Goal: Transaction & Acquisition: Purchase product/service

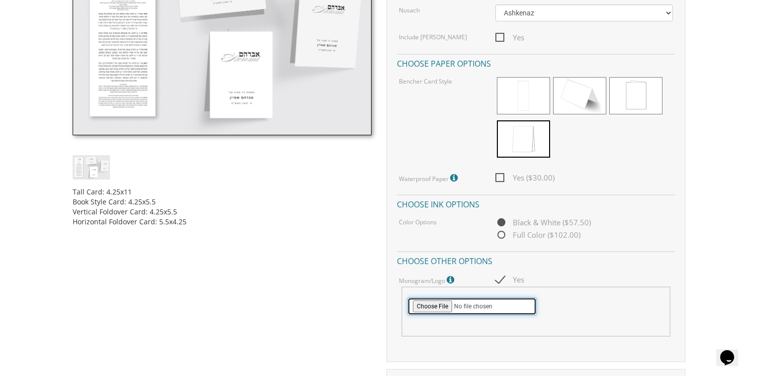
click at [442, 306] on input "file" at bounding box center [471, 307] width 129 height 18
type input "C:\fakepath\Logo - B&W_1.png"
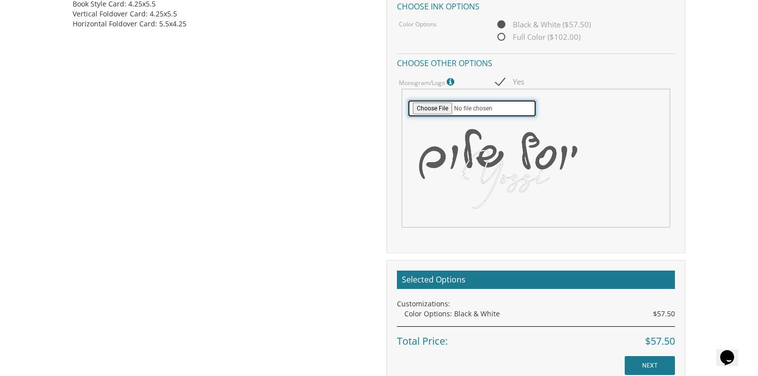
scroll to position [637, 0]
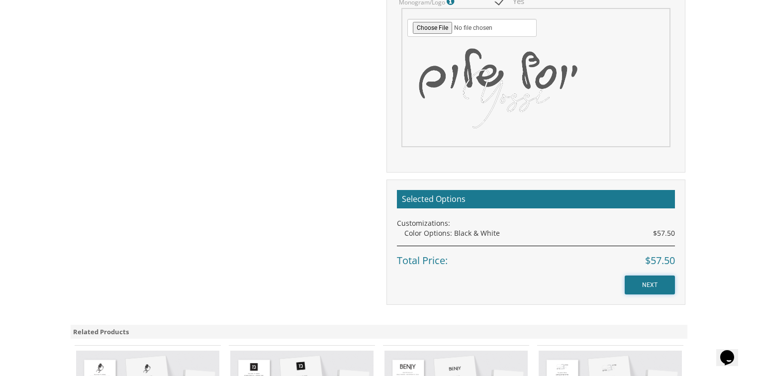
click at [647, 282] on input "NEXT" at bounding box center [650, 285] width 50 height 19
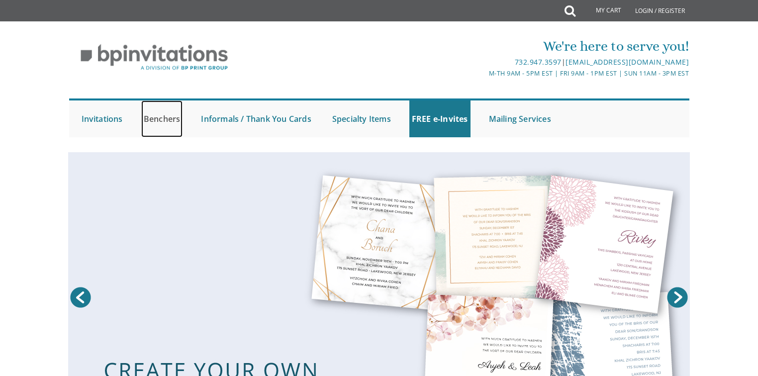
click at [161, 121] on link "Benchers" at bounding box center [162, 118] width 42 height 37
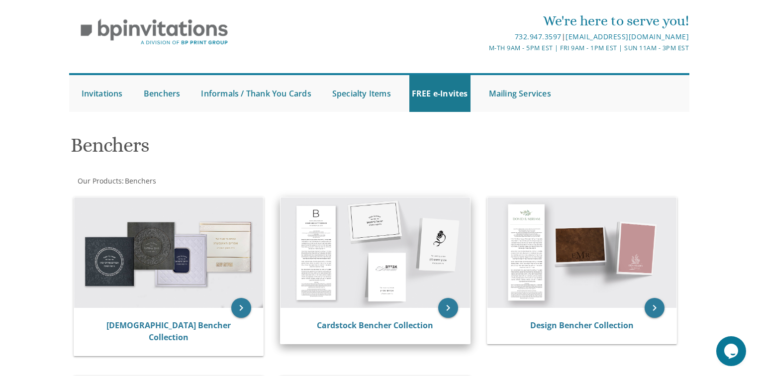
scroll to position [40, 0]
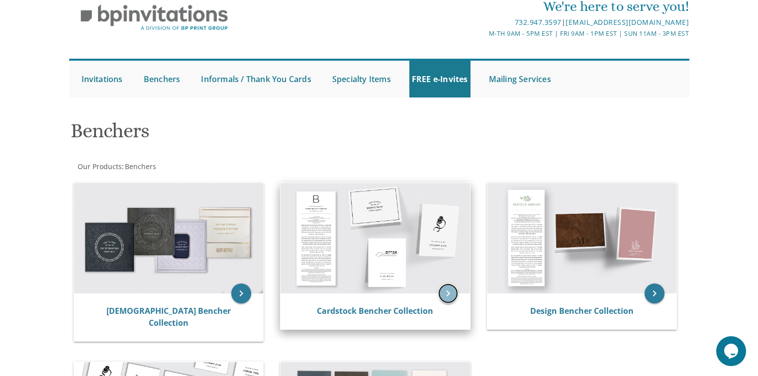
click at [444, 293] on icon "keyboard_arrow_right" at bounding box center [448, 294] width 20 height 20
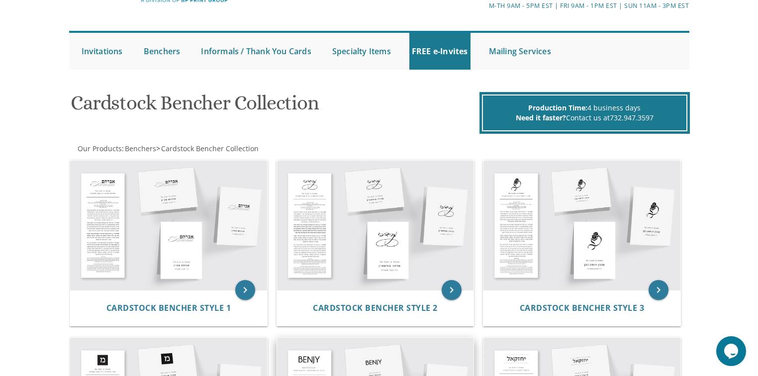
scroll to position [199, 0]
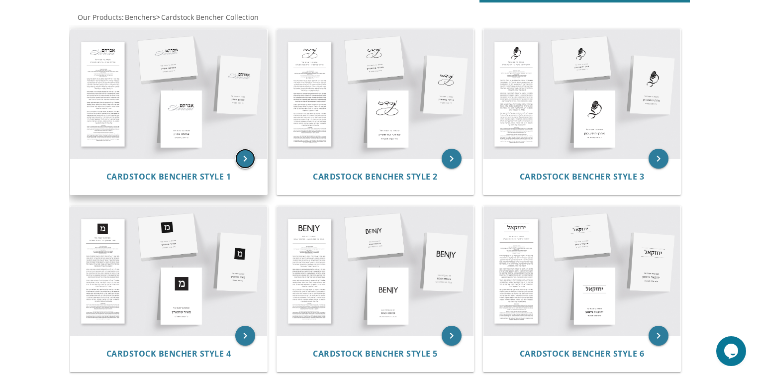
click at [245, 157] on icon "keyboard_arrow_right" at bounding box center [245, 159] width 20 height 20
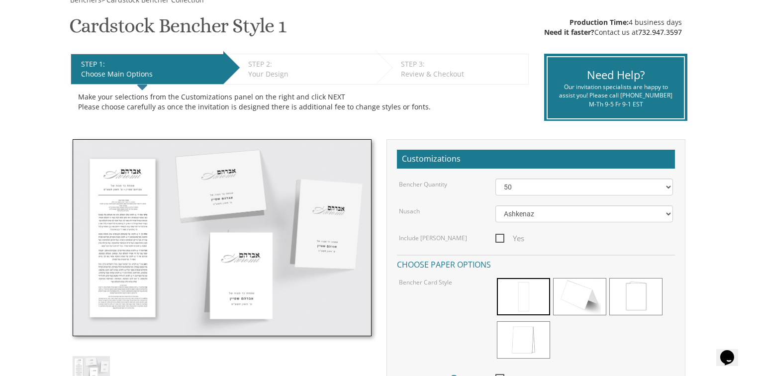
scroll to position [159, 0]
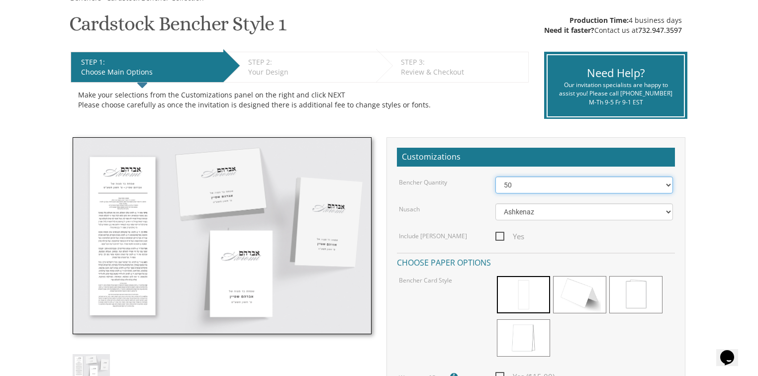
click at [522, 187] on select "50 60 70 80 90 100 125 150 175 200 225 250 275 300 325 350 375 400 425 450 475 …" at bounding box center [585, 185] width 178 height 17
select select "100"
click at [496, 177] on select "50 60 70 80 90 100 125 150 175 200 225 250 275 300 325 350 375 400 425 450 475 …" at bounding box center [585, 185] width 178 height 17
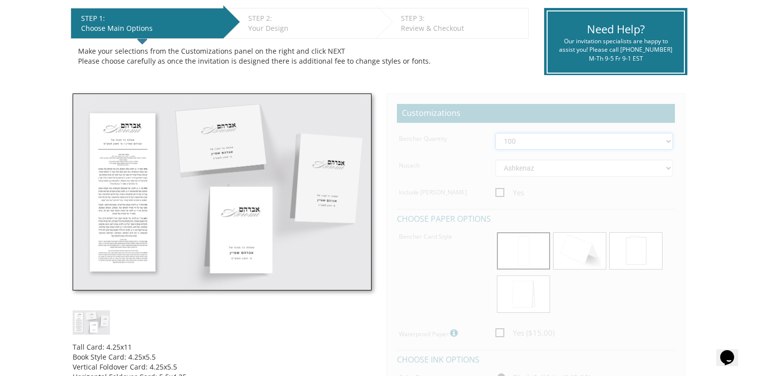
scroll to position [279, 0]
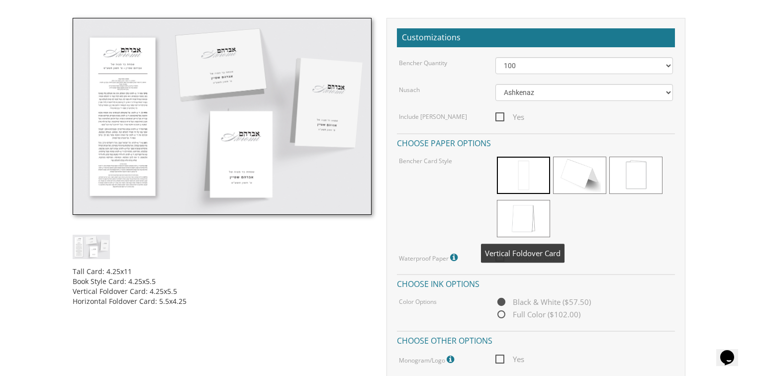
click at [532, 218] on span at bounding box center [523, 218] width 53 height 37
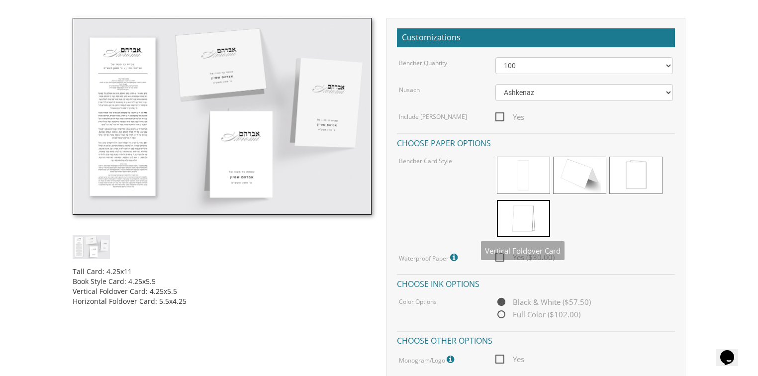
scroll to position [398, 0]
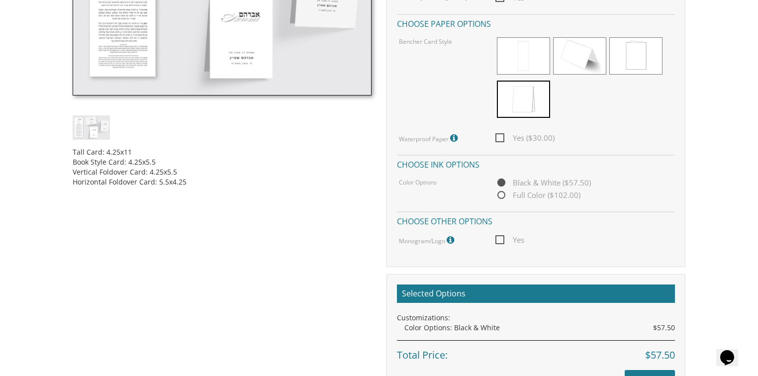
click at [502, 234] on span "Yes" at bounding box center [510, 240] width 29 height 12
click at [502, 236] on input "Yes" at bounding box center [499, 239] width 6 height 6
checkbox input "true"
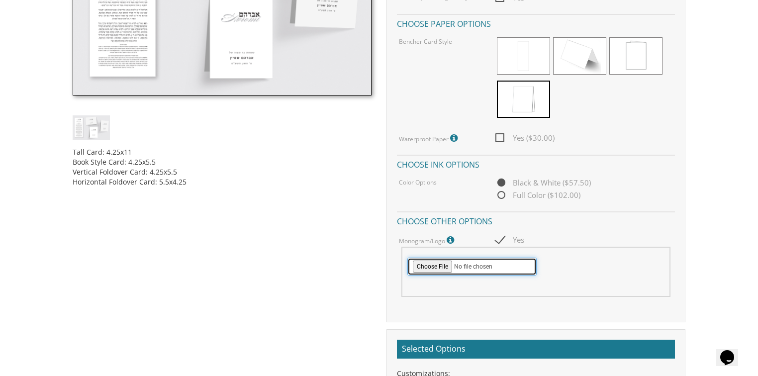
click at [436, 265] on input "file" at bounding box center [471, 267] width 129 height 18
type input "C:\fakepath\Logo - B&W_1.png"
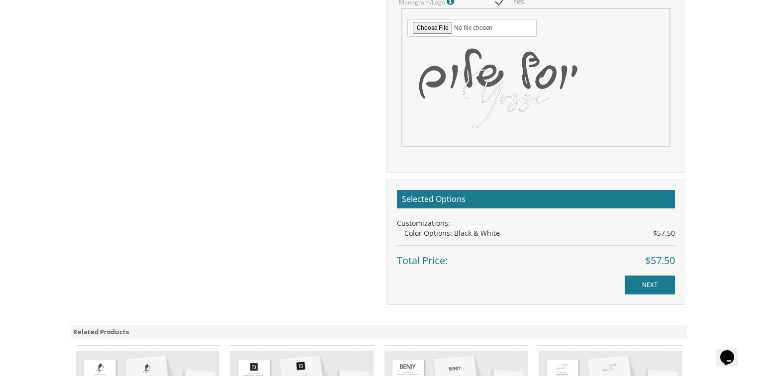
scroll to position [756, 0]
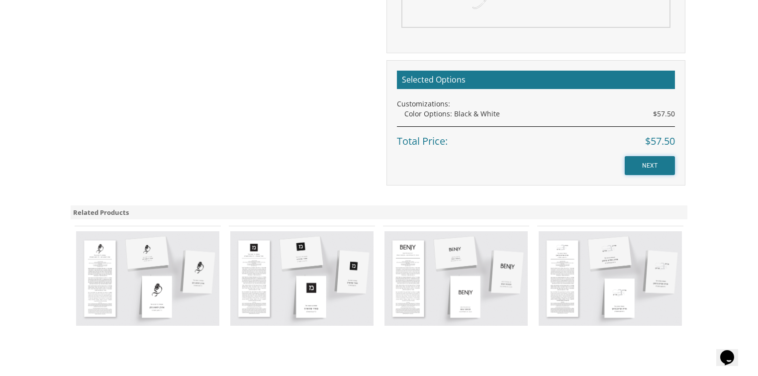
click at [655, 162] on input "NEXT" at bounding box center [650, 165] width 50 height 19
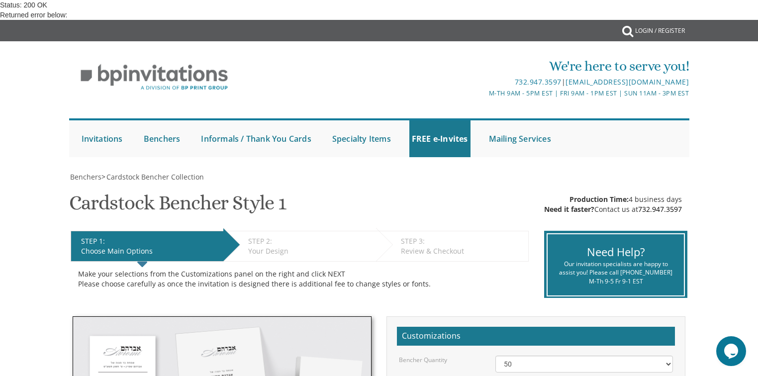
scroll to position [239, 0]
click at [535, 356] on select "50 60 70 80 90 100 125 150 175 200 225 250 275 300 325 350 375 400 425 450 475 …" at bounding box center [585, 364] width 178 height 17
select select "100"
click at [496, 356] on select "50 60 70 80 90 100 125 150 175 200 225 250 275 300 325 350 375 400 425 450 475 …" at bounding box center [585, 364] width 178 height 17
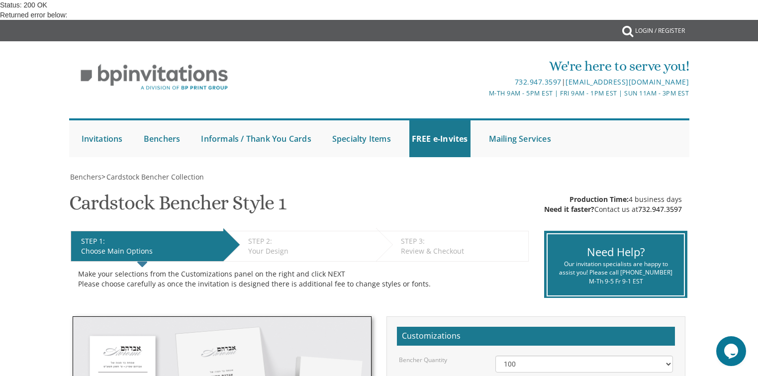
checkbox input "true"
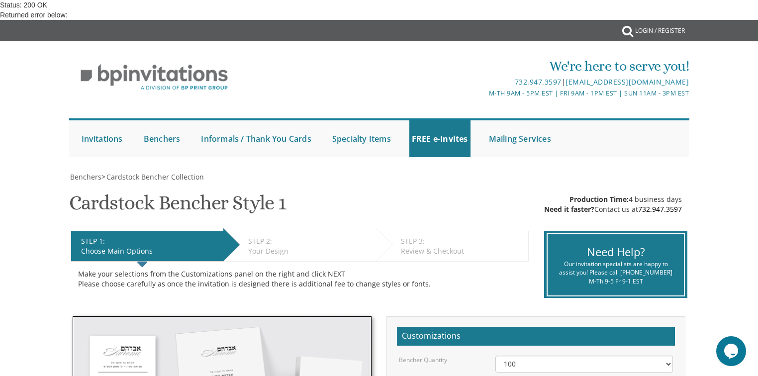
type input "C:\fakepath\Logo - B&W_1.png"
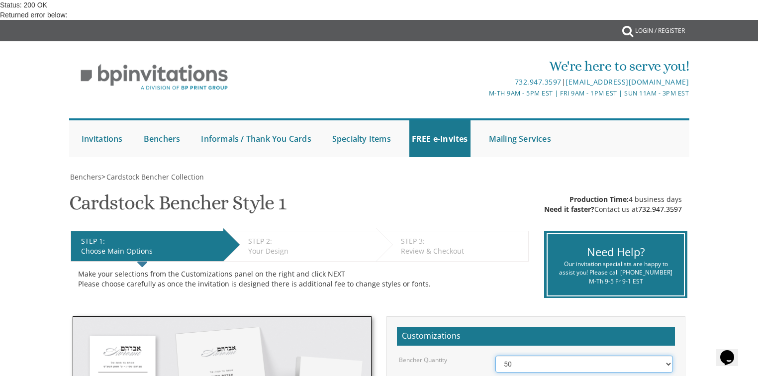
click at [532, 356] on select "50 60 70 80 90 100 125 150 175 200 225 250 275 300 325 350 375 400 425 450 475 …" at bounding box center [585, 364] width 178 height 17
select select "200"
click at [496, 356] on select "50 60 70 80 90 100 125 150 175 200 225 250 275 300 325 350 375 400 425 450 475 …" at bounding box center [585, 364] width 178 height 17
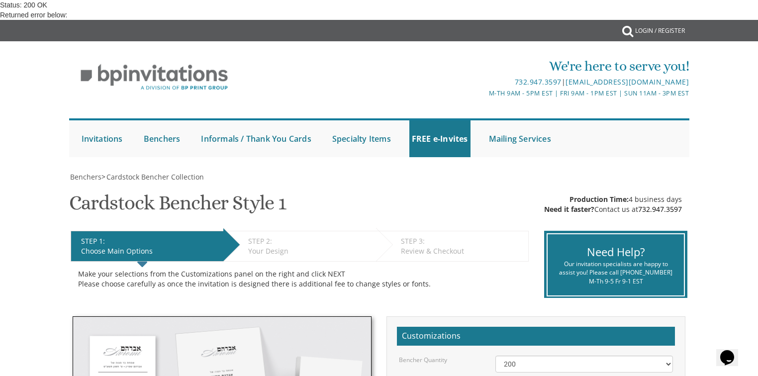
scroll to position [517, 0]
checkbox input "true"
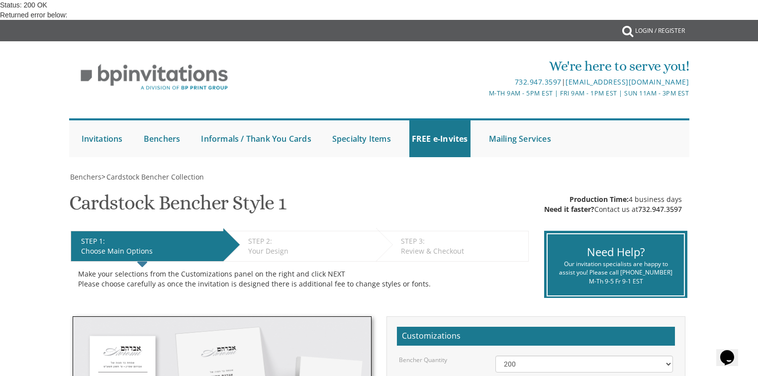
type input "C:\fakepath\Logo - B&W_1.png"
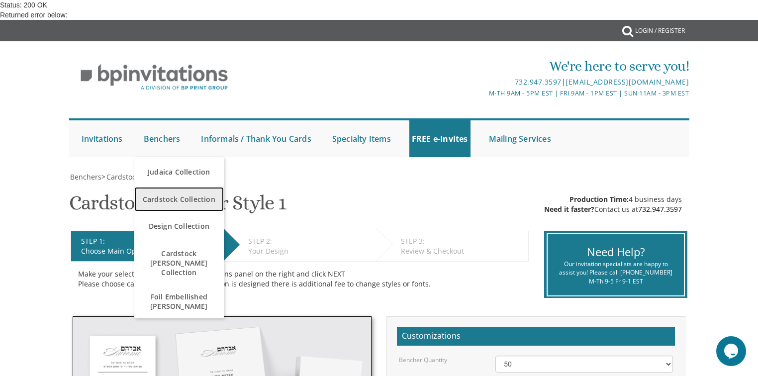
click at [180, 196] on span "Cardstock Collection" at bounding box center [179, 199] width 85 height 19
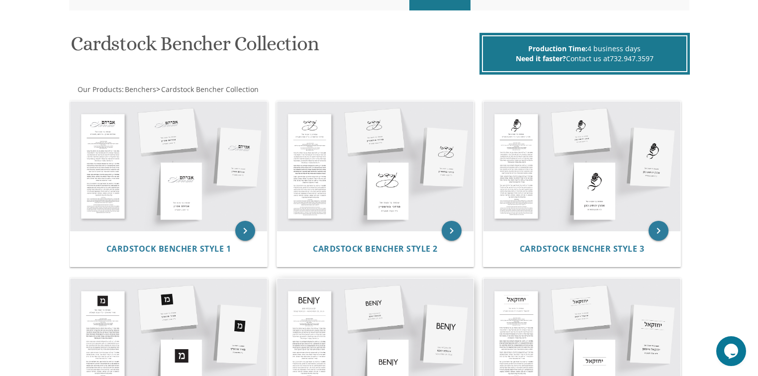
scroll to position [239, 0]
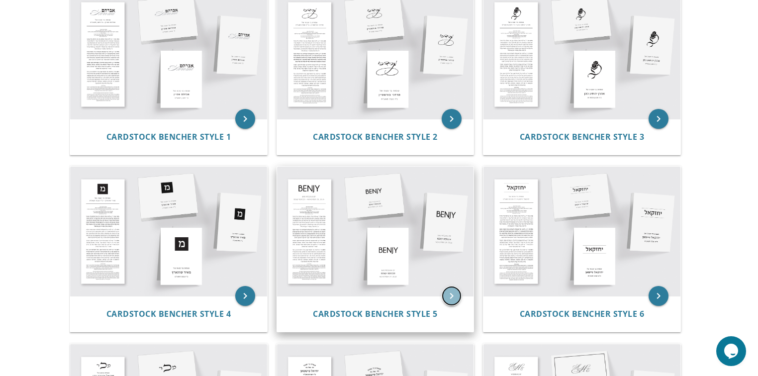
click at [451, 298] on icon "keyboard_arrow_right" at bounding box center [452, 296] width 20 height 20
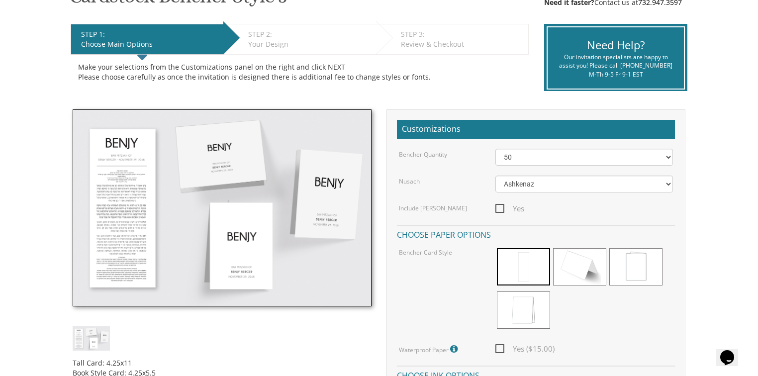
scroll to position [199, 0]
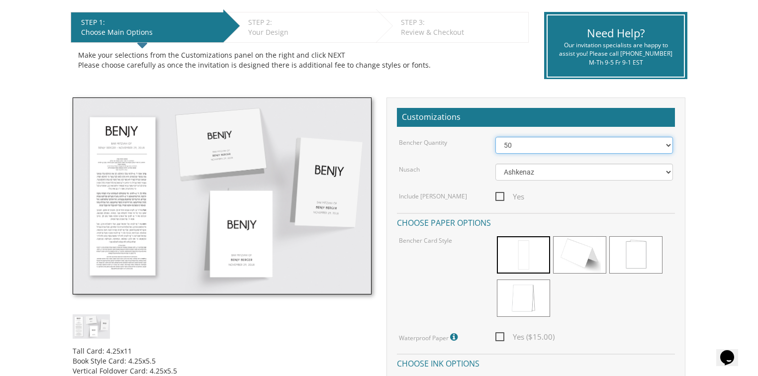
click at [517, 145] on select "50 60 70 80 90 100 125 150 175 200 225 250 275 300 325 350 375 400 425 450 475 …" at bounding box center [585, 145] width 178 height 17
select select "100"
click at [496, 137] on select "50 60 70 80 90 100 125 150 175 200 225 250 275 300 325 350 375 400 425 450 475 …" at bounding box center [585, 145] width 178 height 17
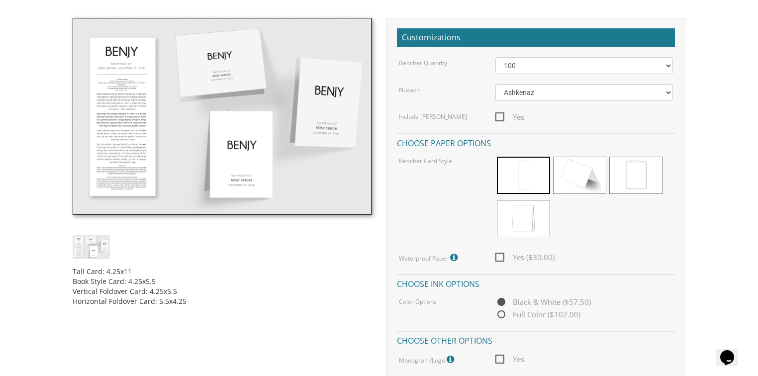
click at [522, 217] on span at bounding box center [523, 218] width 53 height 37
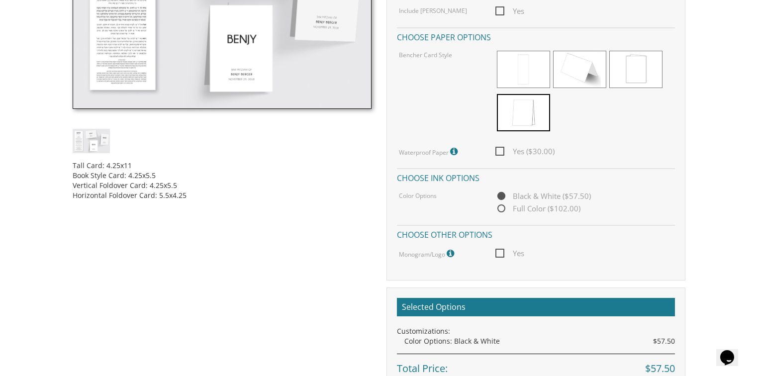
scroll to position [398, 0]
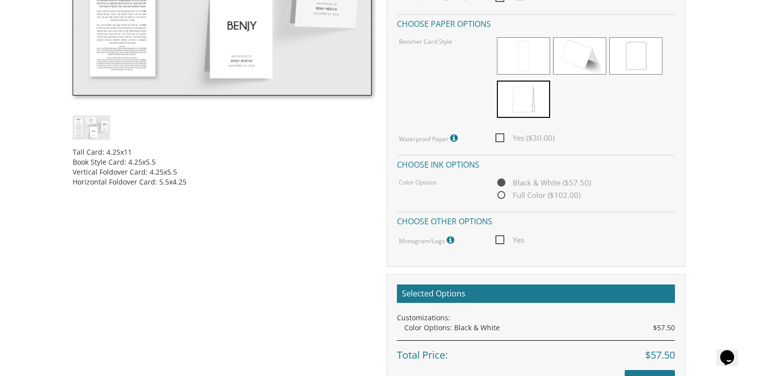
click at [503, 239] on span "Yes" at bounding box center [510, 240] width 29 height 12
click at [502, 239] on input "Yes" at bounding box center [499, 239] width 6 height 6
checkbox input "true"
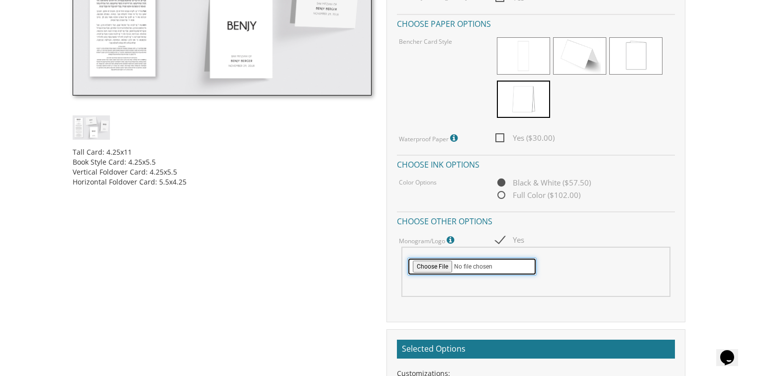
click at [442, 262] on input "file" at bounding box center [471, 267] width 129 height 18
type input "C:\fakepath\Logo - B&W_1.png"
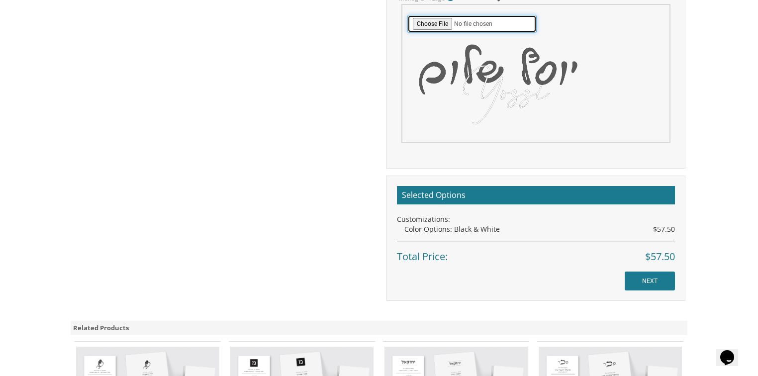
scroll to position [716, 0]
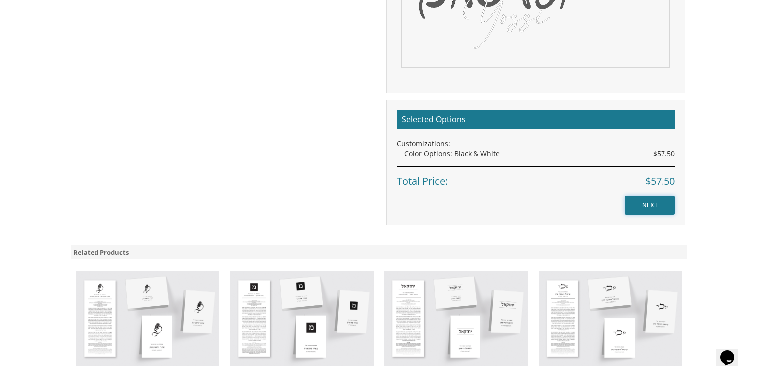
click at [639, 203] on input "NEXT" at bounding box center [650, 205] width 50 height 19
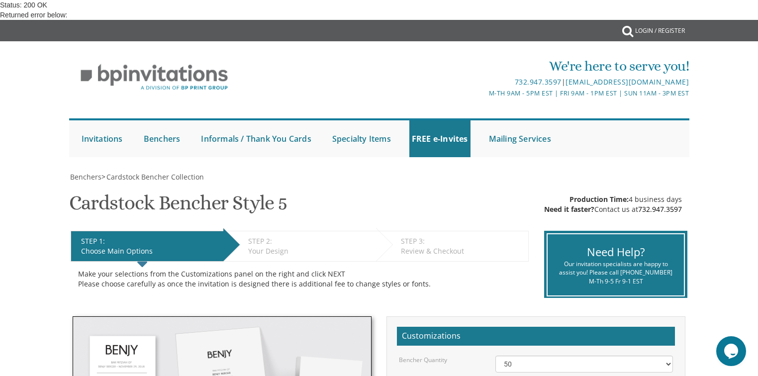
scroll to position [318, 0]
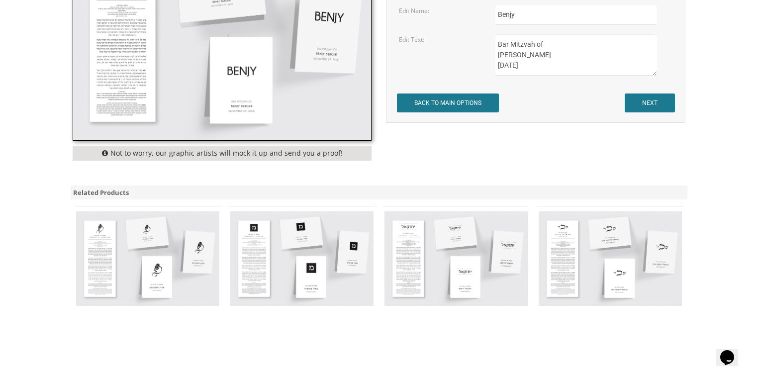
scroll to position [365, 0]
click at [549, 227] on img at bounding box center [610, 259] width 143 height 94
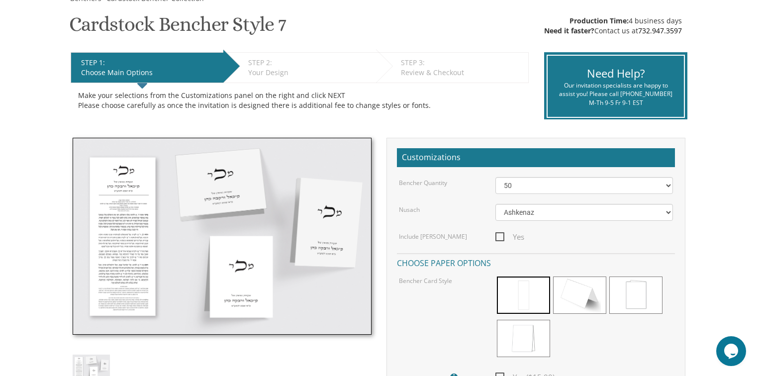
scroll to position [159, 0]
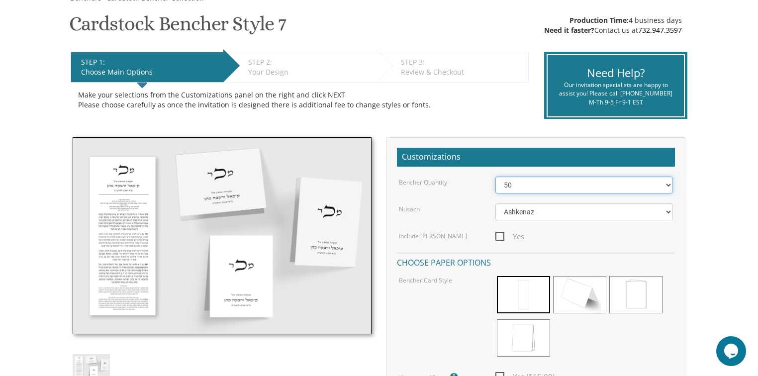
click at [531, 188] on select "50 60 70 80 90 100 125 150 175 200 225 250 275 300 325 350 375 400 425 450 475 …" at bounding box center [585, 185] width 178 height 17
select select "100"
click at [496, 177] on select "50 60 70 80 90 100 125 150 175 200 225 250 275 300 325 350 375 400 425 450 475 …" at bounding box center [585, 185] width 178 height 17
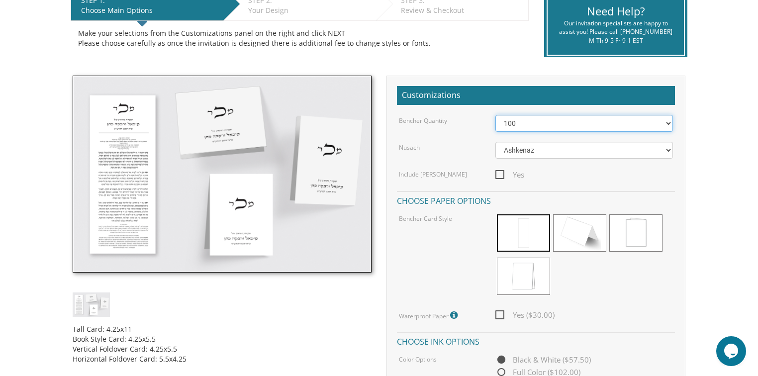
scroll to position [279, 0]
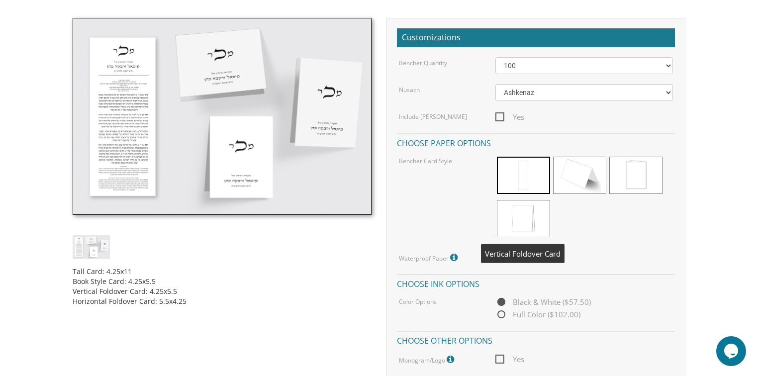
click at [518, 222] on span at bounding box center [523, 218] width 53 height 37
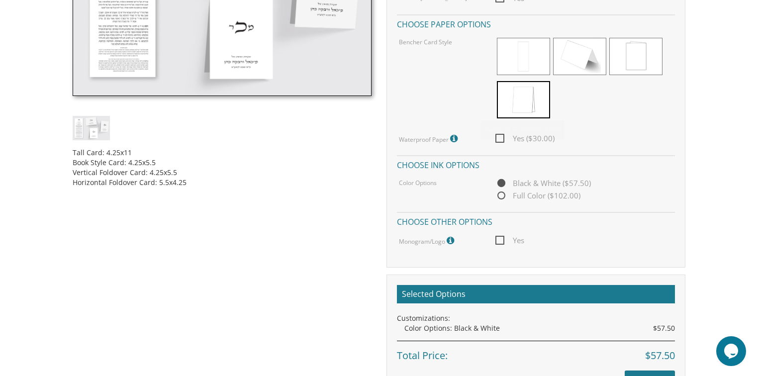
scroll to position [398, 0]
click at [497, 238] on span "Yes" at bounding box center [510, 240] width 29 height 12
click at [497, 238] on input "Yes" at bounding box center [499, 239] width 6 height 6
checkbox input "true"
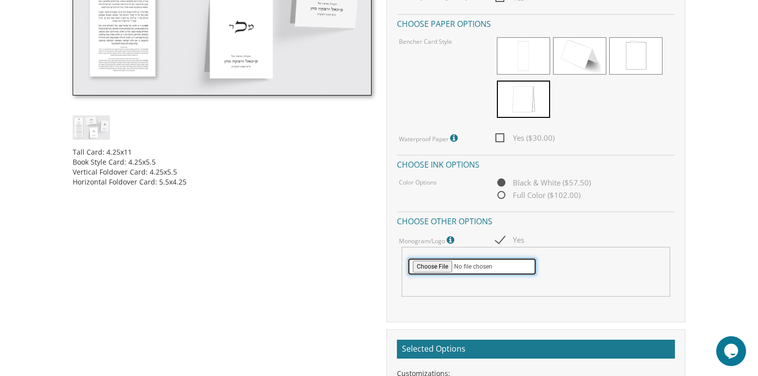
click at [436, 271] on input "file" at bounding box center [471, 267] width 129 height 18
type input "C:\fakepath\Logo - B&W_1.png"
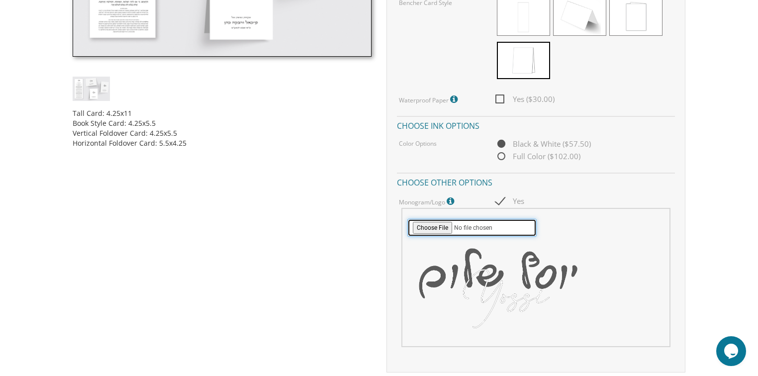
scroll to position [557, 0]
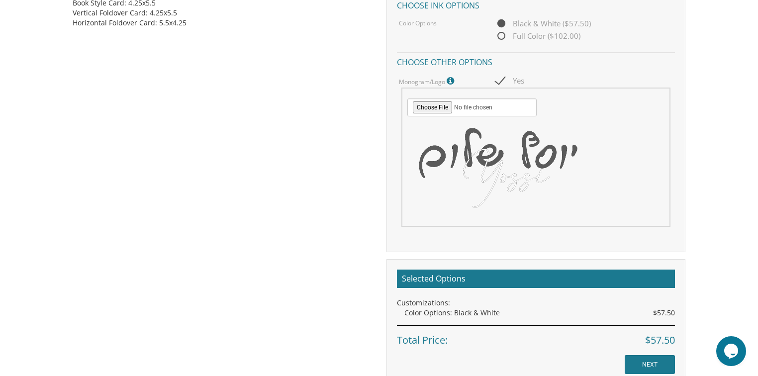
click at [567, 157] on img at bounding box center [498, 165] width 182 height 99
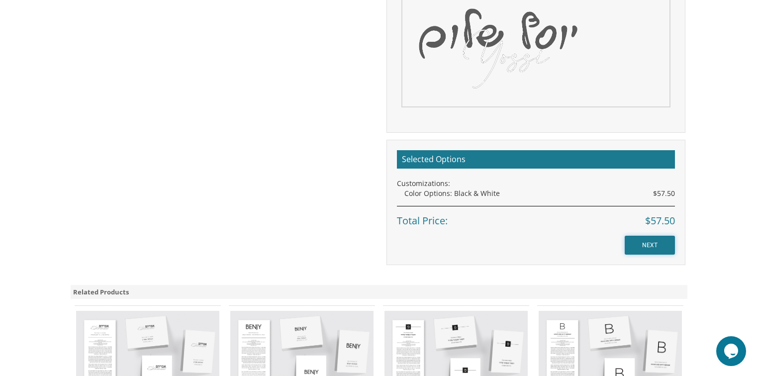
click at [644, 241] on input "NEXT" at bounding box center [650, 245] width 50 height 19
